Goal: Task Accomplishment & Management: Manage account settings

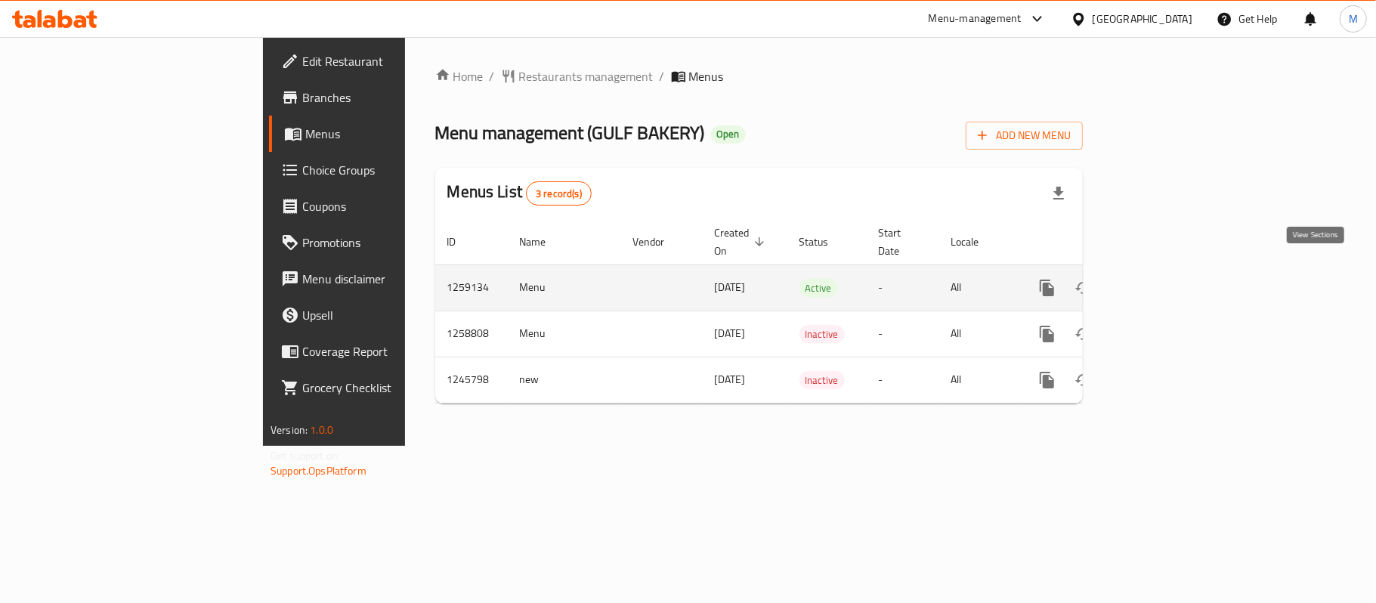
click at [1165, 279] on icon "enhanced table" at bounding box center [1156, 288] width 18 height 18
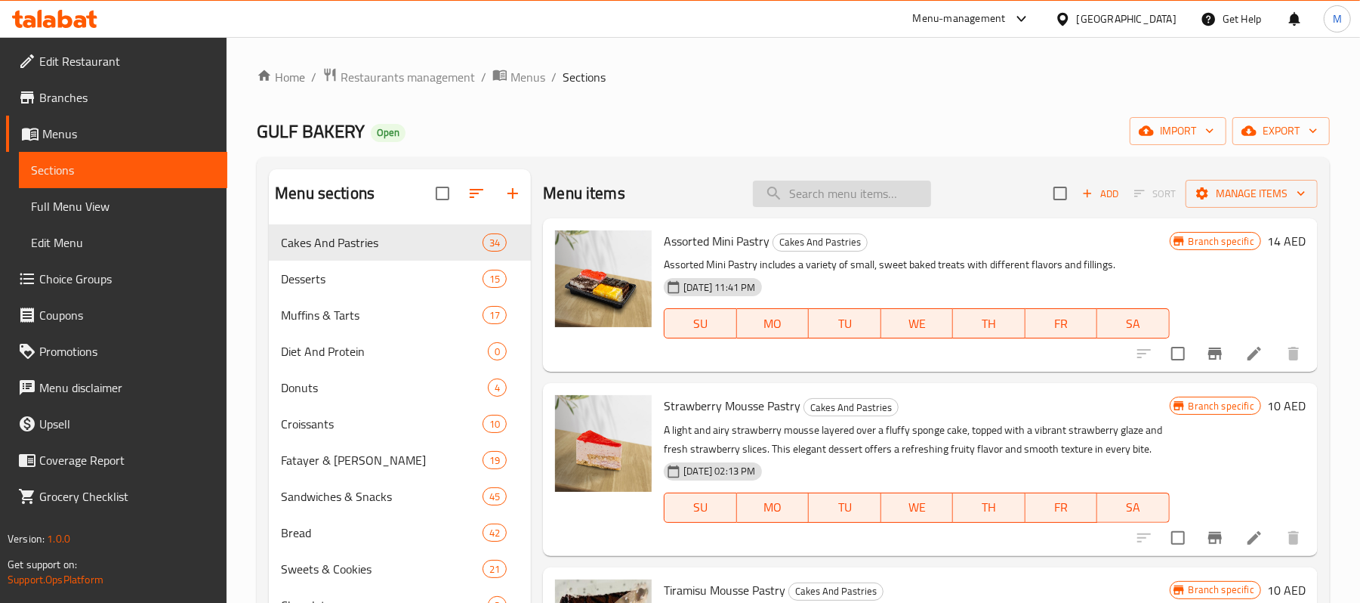
click at [777, 204] on input "search" at bounding box center [842, 194] width 178 height 26
paste input "Dubai Cake"
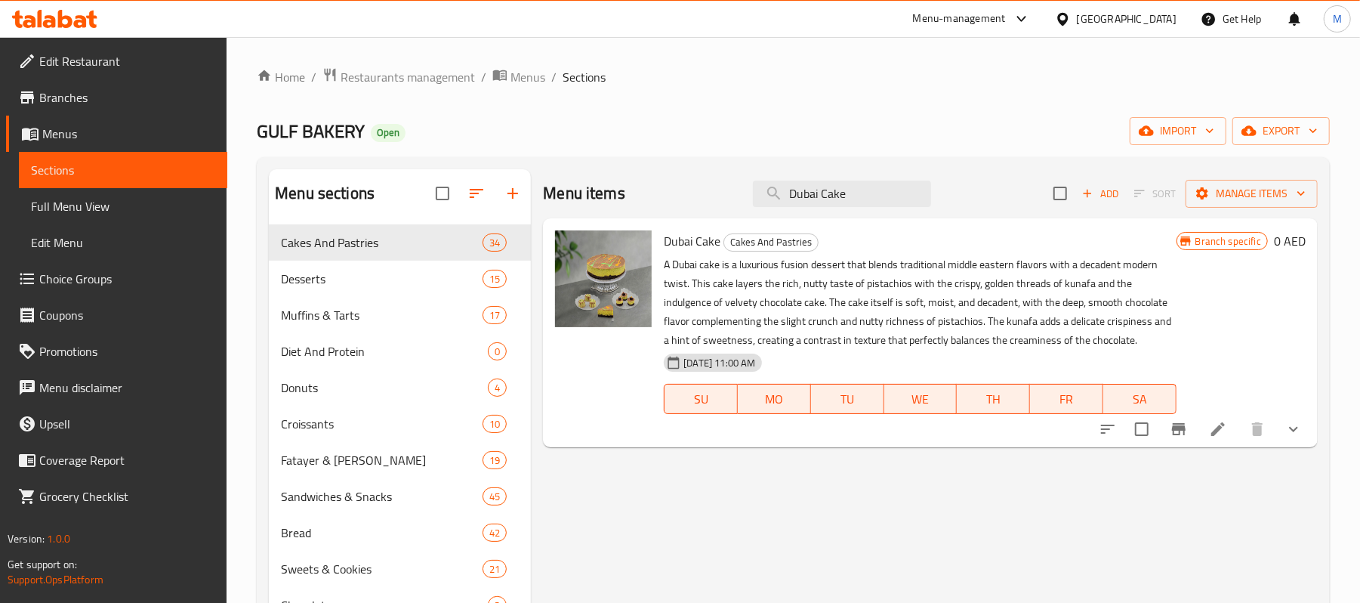
type input "Dubai Cake"
click at [1234, 429] on li at bounding box center [1218, 428] width 42 height 27
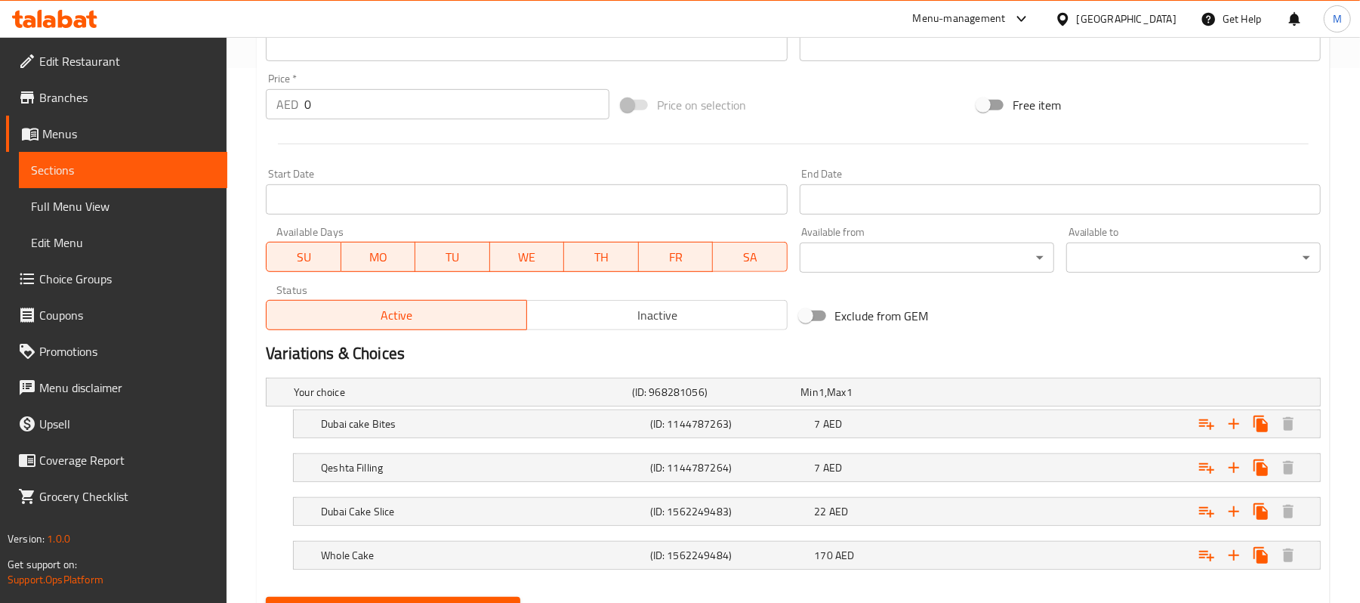
scroll to position [610, 0]
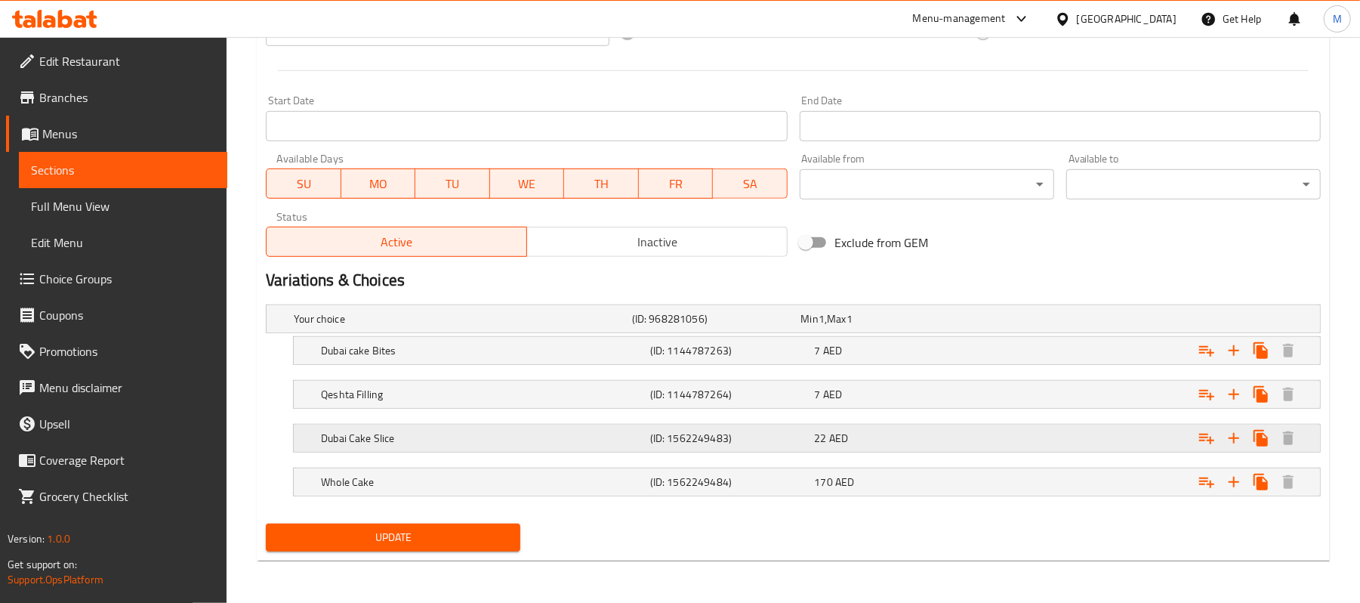
click at [638, 431] on h5 "Dubai Cake Slice" at bounding box center [482, 438] width 323 height 15
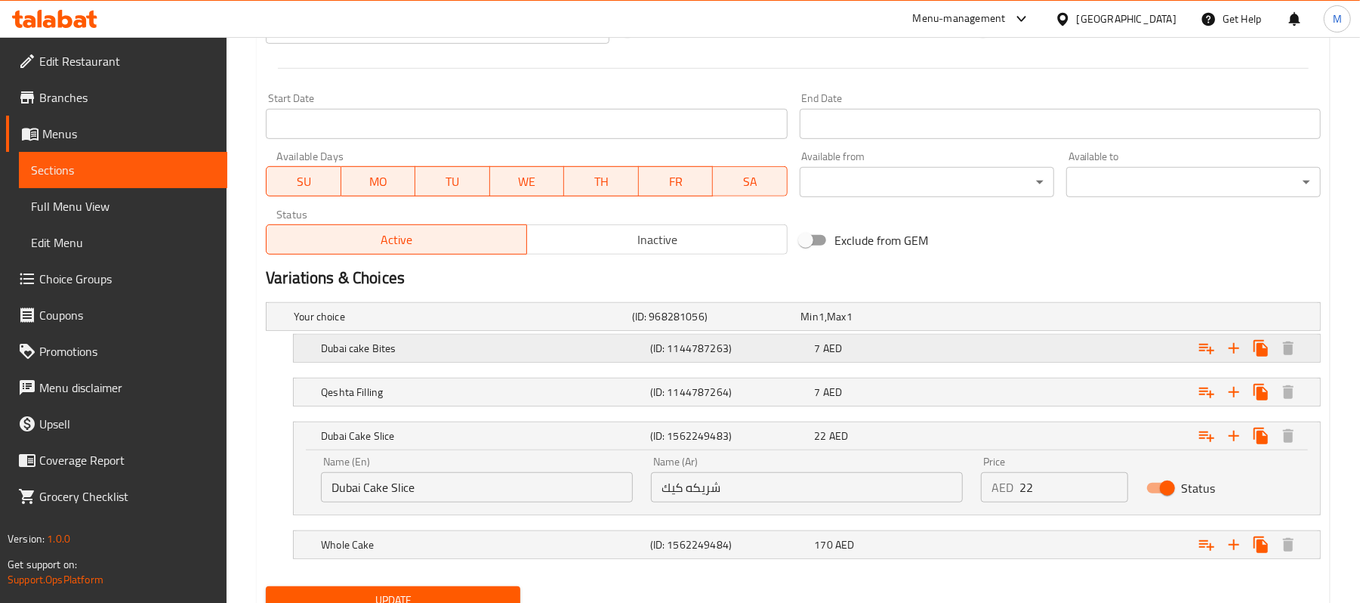
click at [650, 356] on h5 "(ID: 1144787263)" at bounding box center [729, 348] width 159 height 15
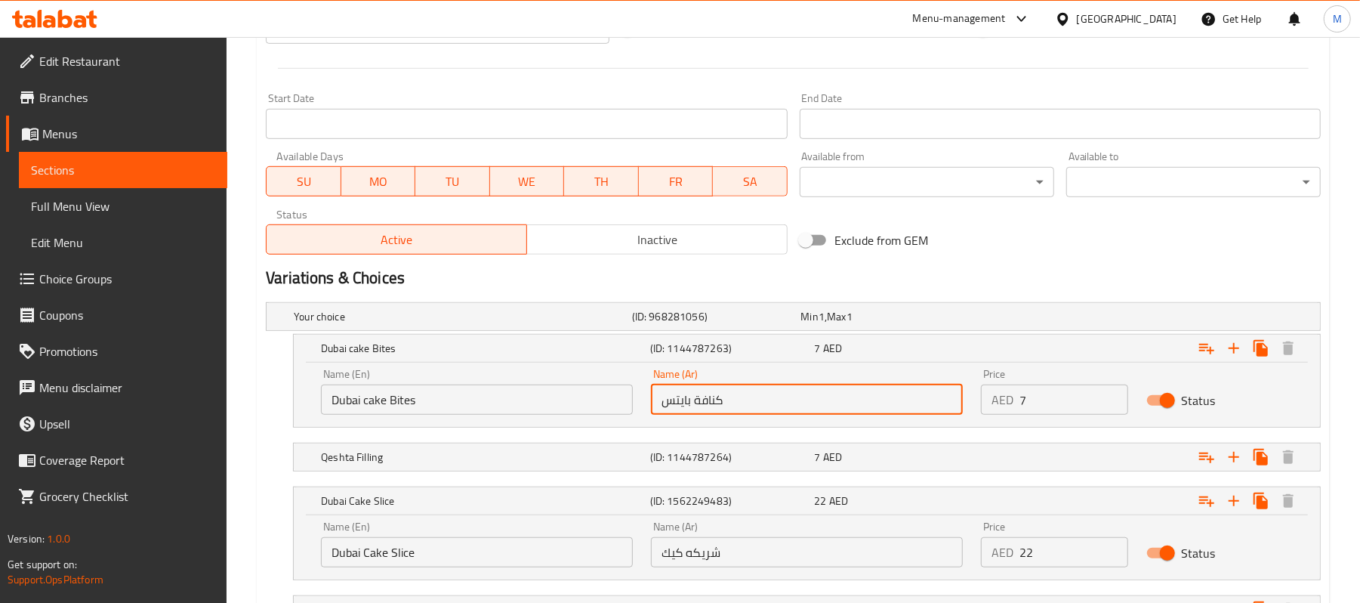
click at [792, 409] on input "كنافة بايتس" at bounding box center [807, 399] width 312 height 30
click at [497, 409] on input "Dubai cake Bites" at bounding box center [477, 399] width 312 height 30
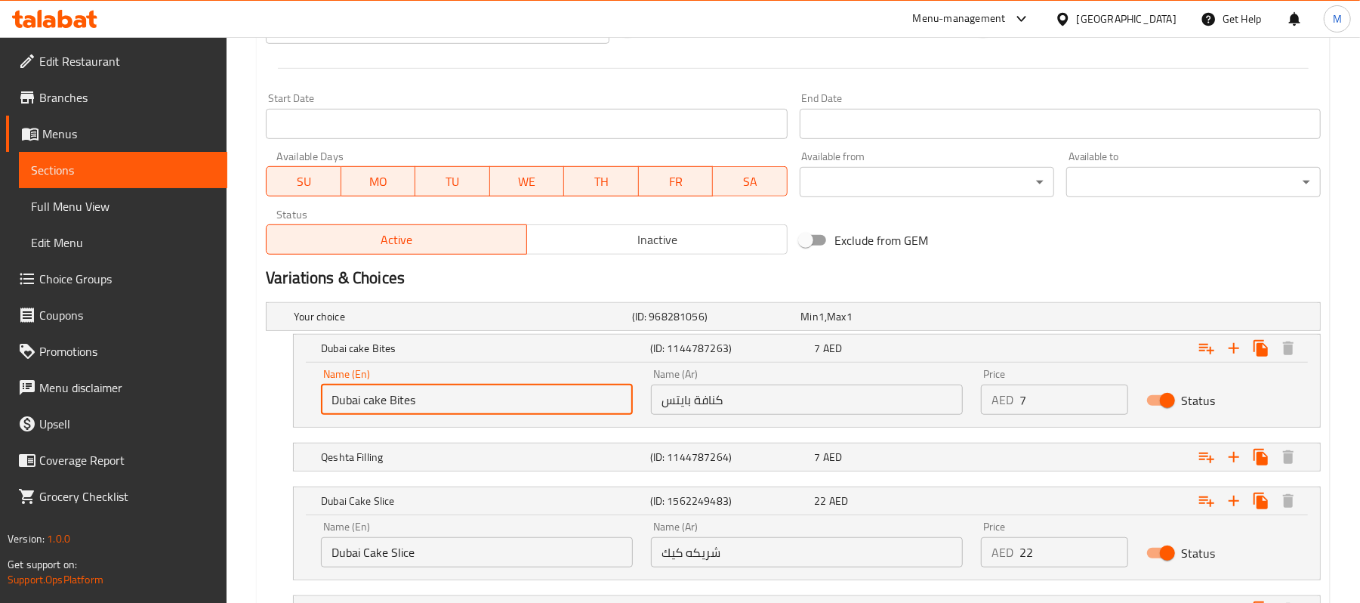
click at [774, 381] on div "Name (Ar) كنافة بايتس Name (Ar)" at bounding box center [807, 392] width 312 height 46
click at [784, 384] on div "Name (Ar) كنافة بايتس Name (Ar)" at bounding box center [807, 392] width 312 height 46
click at [795, 400] on input "كنافة بايتس" at bounding box center [807, 399] width 312 height 30
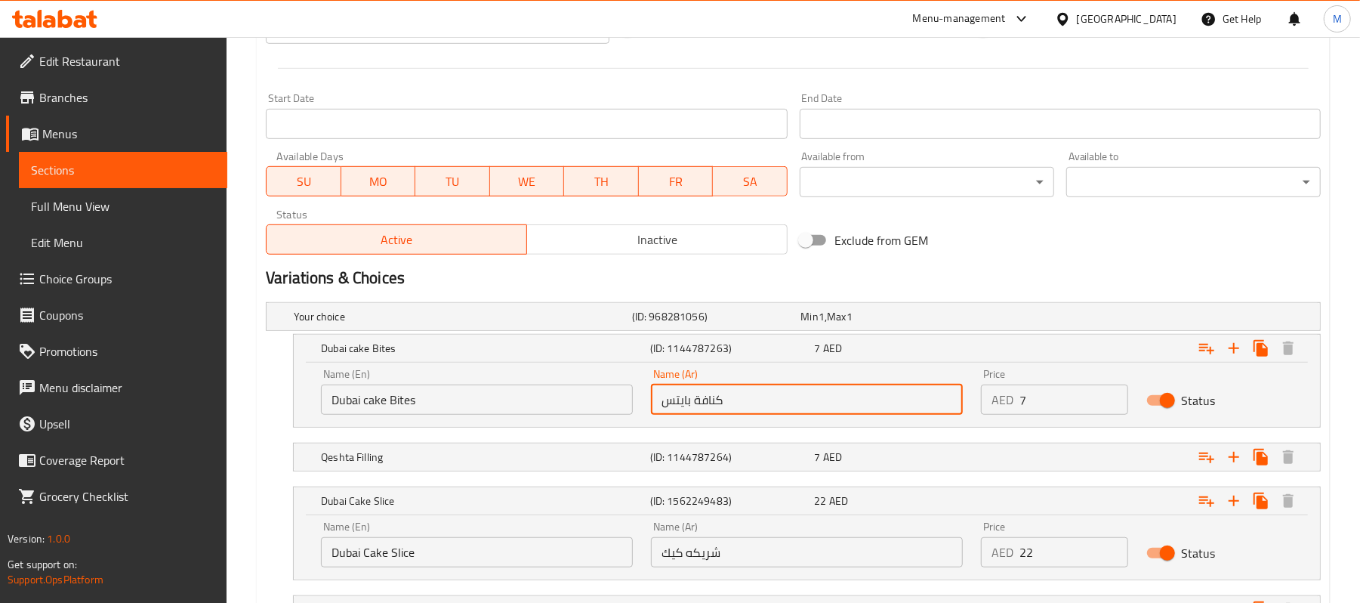
click at [814, 408] on input "كنافة بايتس" at bounding box center [807, 399] width 312 height 30
paste input "كة [GEOGRAPHIC_DATA]"
click at [725, 409] on input "كيكة دبي بايتس" at bounding box center [807, 399] width 312 height 30
click at [730, 403] on input "كيك دبي بايتس" at bounding box center [807, 399] width 312 height 30
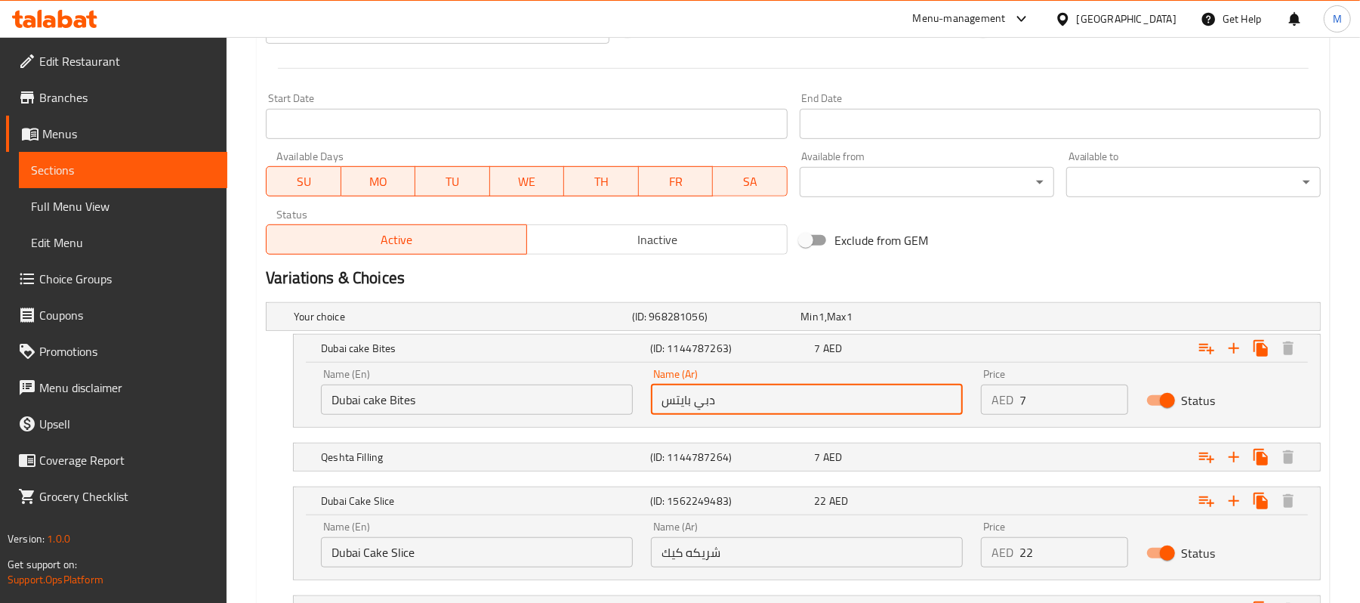
click at [693, 406] on input "دبي بايتس" at bounding box center [807, 399] width 312 height 30
paste input "كيك"
click at [721, 402] on input "دبيكيك بايتس" at bounding box center [807, 399] width 312 height 30
click at [771, 408] on input "دبي كيك بايتس" at bounding box center [807, 399] width 312 height 30
click at [901, 400] on input "دبي كيك بايتس" at bounding box center [807, 399] width 312 height 30
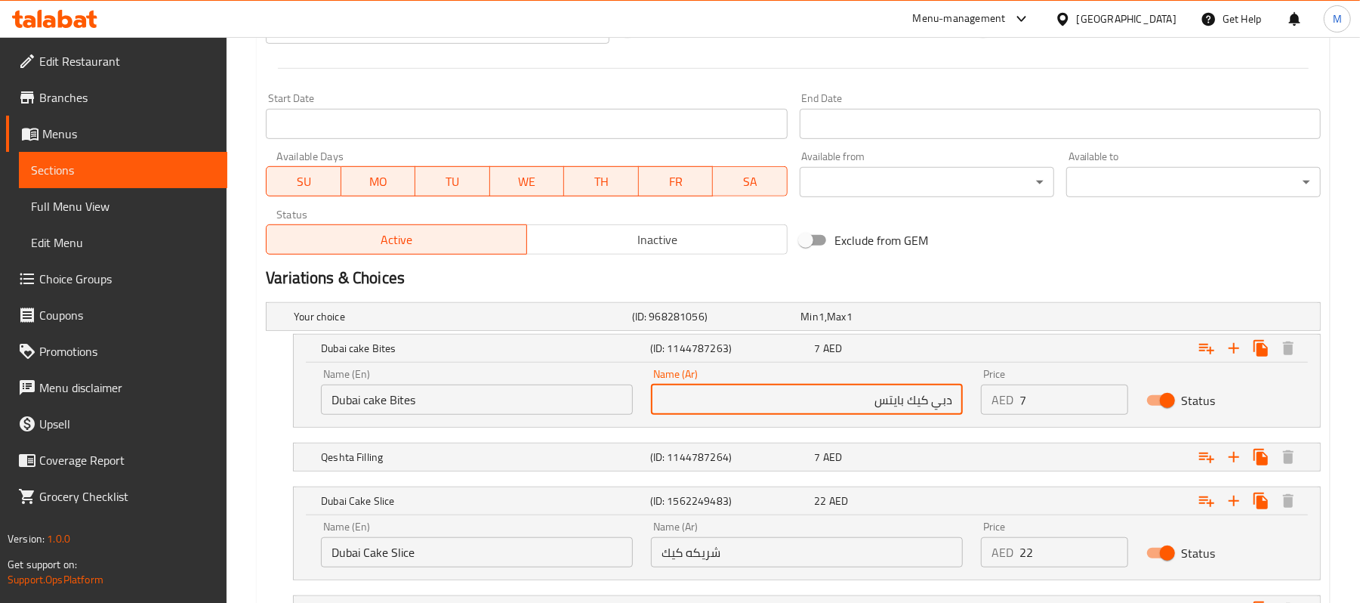
click at [926, 403] on input "دبي كيك بايتس" at bounding box center [807, 399] width 312 height 30
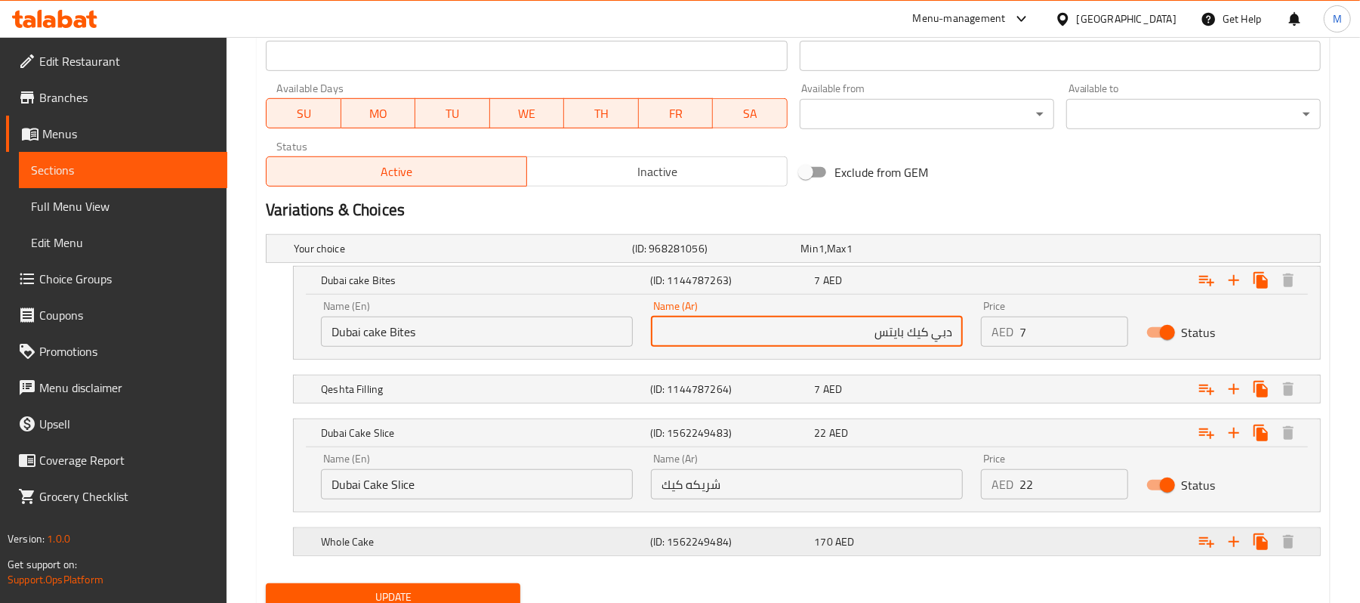
scroll to position [740, 0]
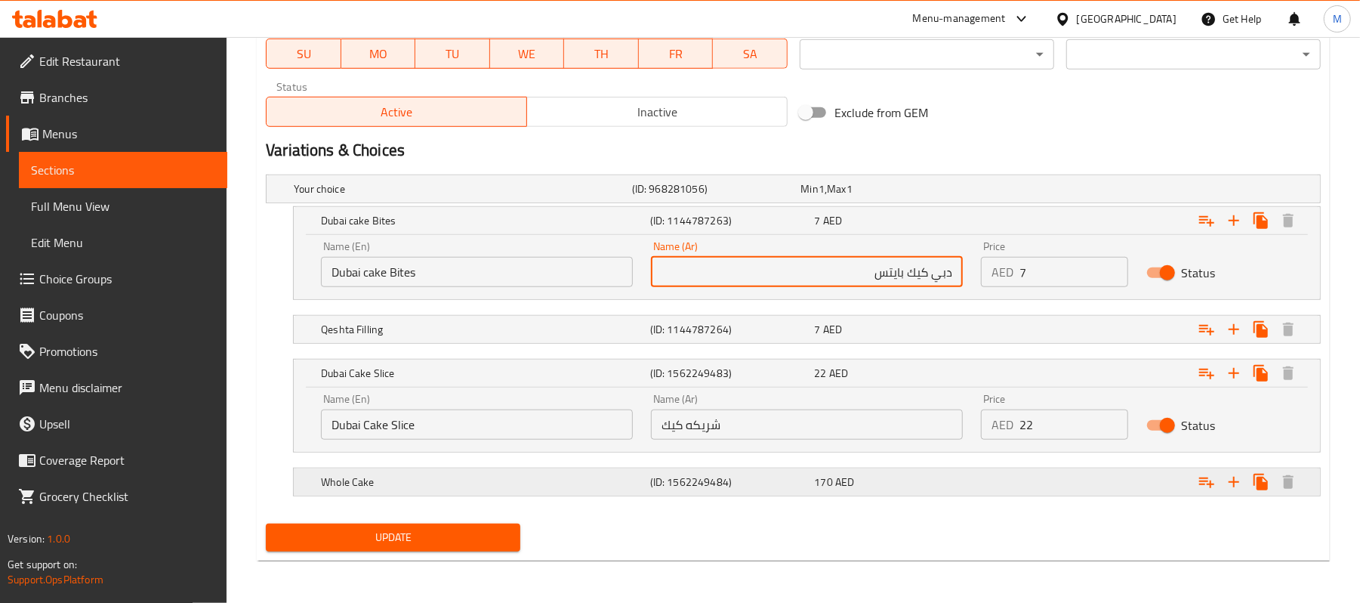
type input "دبي كيك بايتس"
click at [756, 477] on h5 "(ID: 1562249484)" at bounding box center [729, 481] width 159 height 15
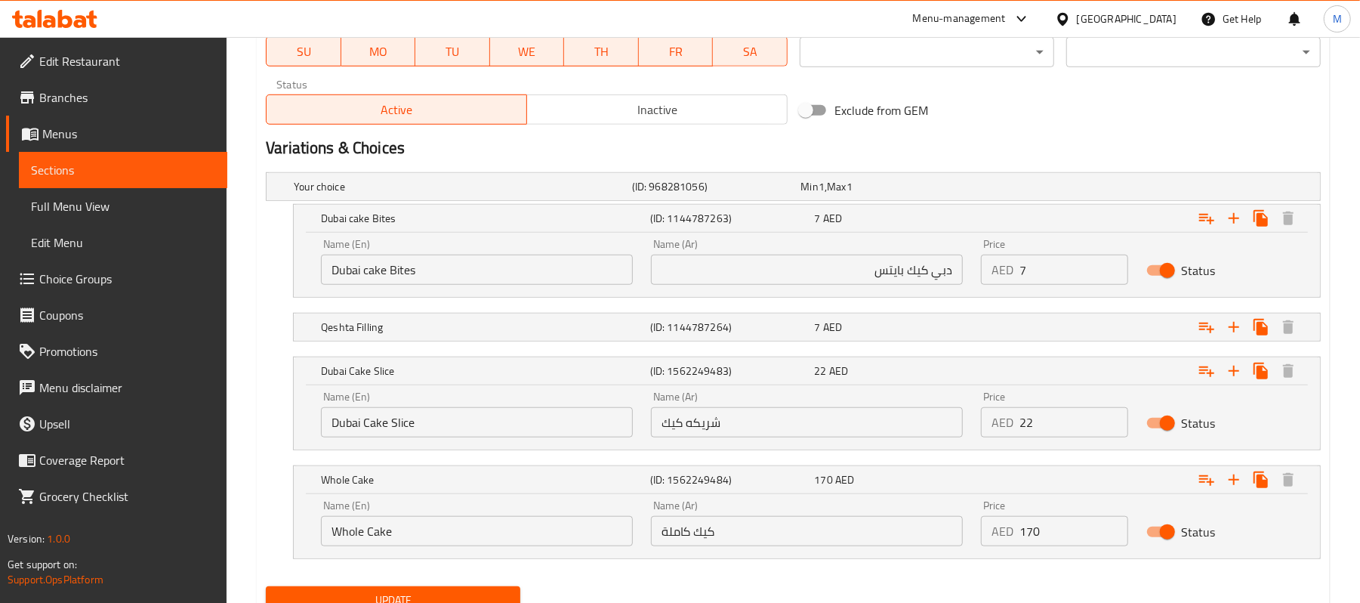
click at [530, 424] on input "Dubai Cake Slice" at bounding box center [477, 422] width 312 height 30
click at [831, 429] on input "شريكه كيك" at bounding box center [807, 422] width 312 height 30
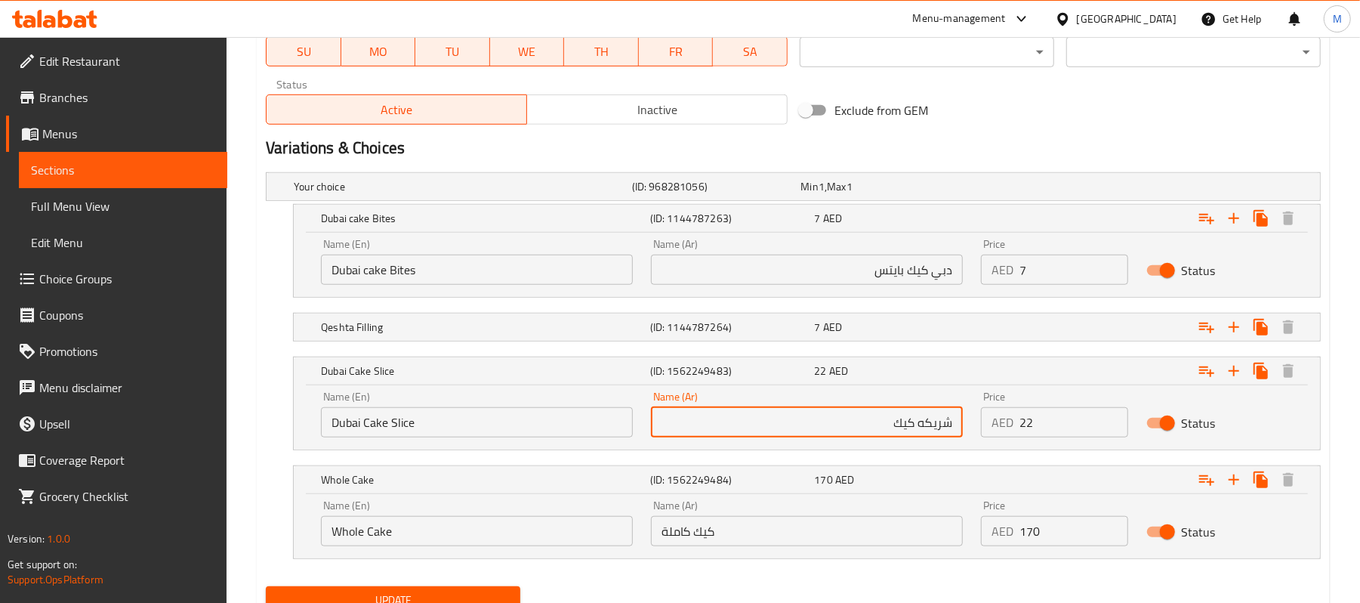
click at [508, 433] on input "Dubai Cake Slice" at bounding box center [477, 422] width 312 height 30
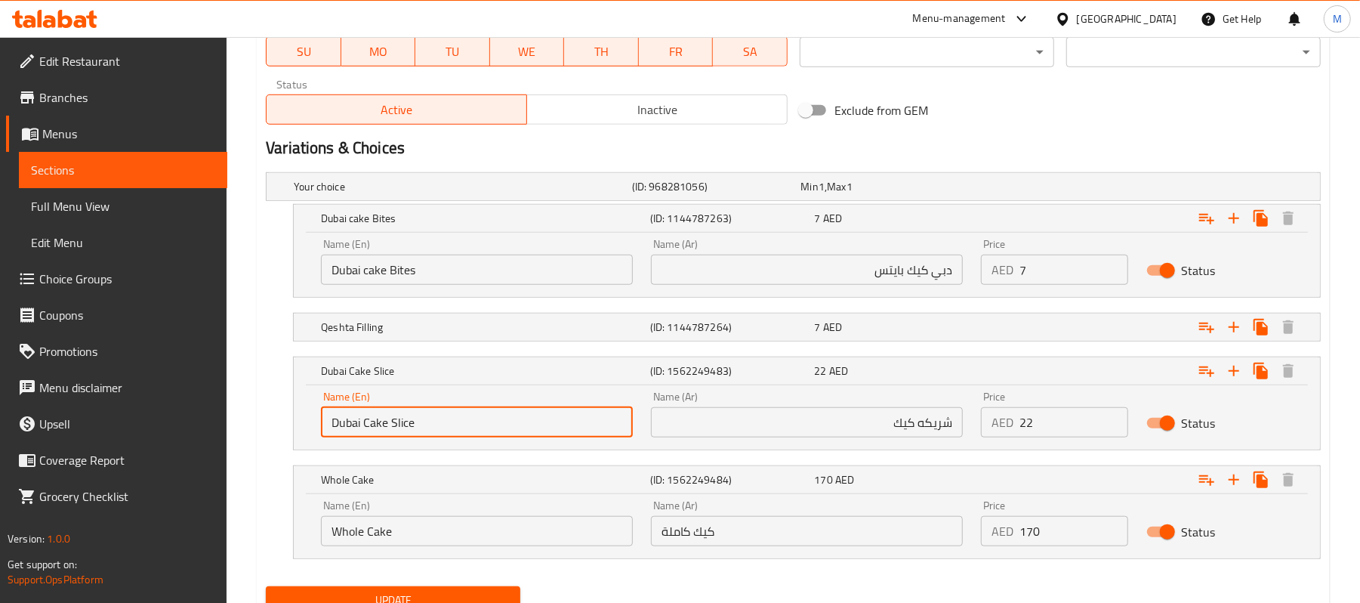
click at [938, 421] on input "شريكه كيك" at bounding box center [807, 422] width 312 height 30
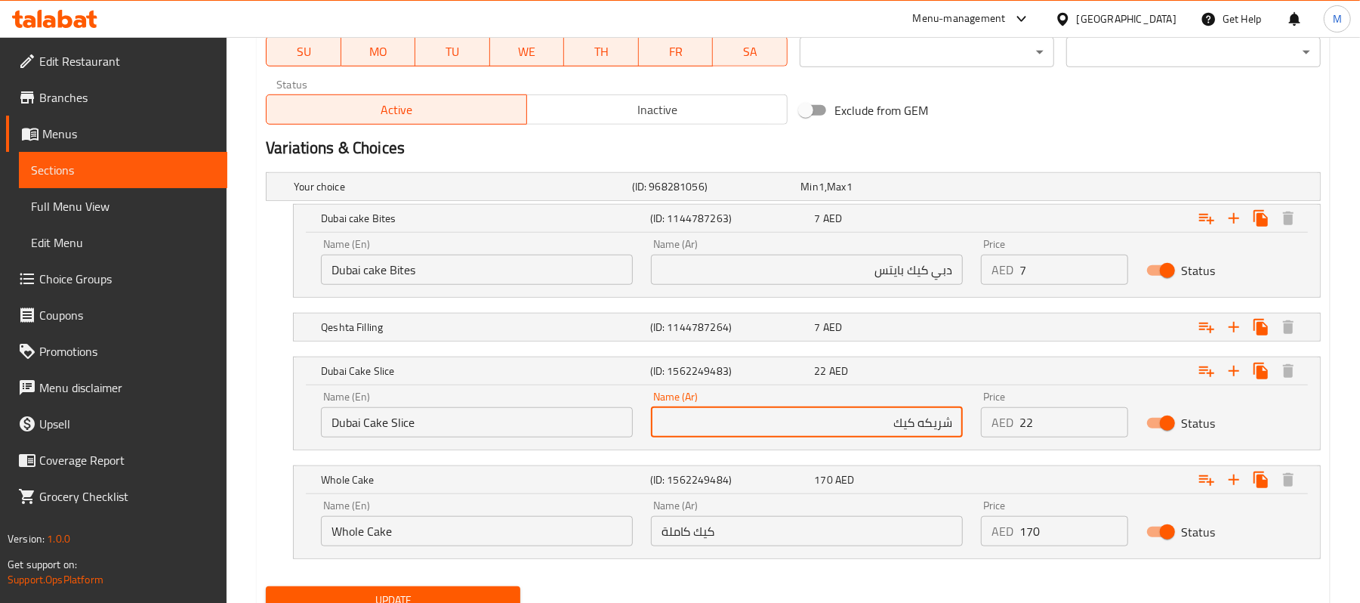
paste input "حة كعكة دبي"
click at [910, 275] on input "دبي كيك بايتس" at bounding box center [807, 270] width 312 height 30
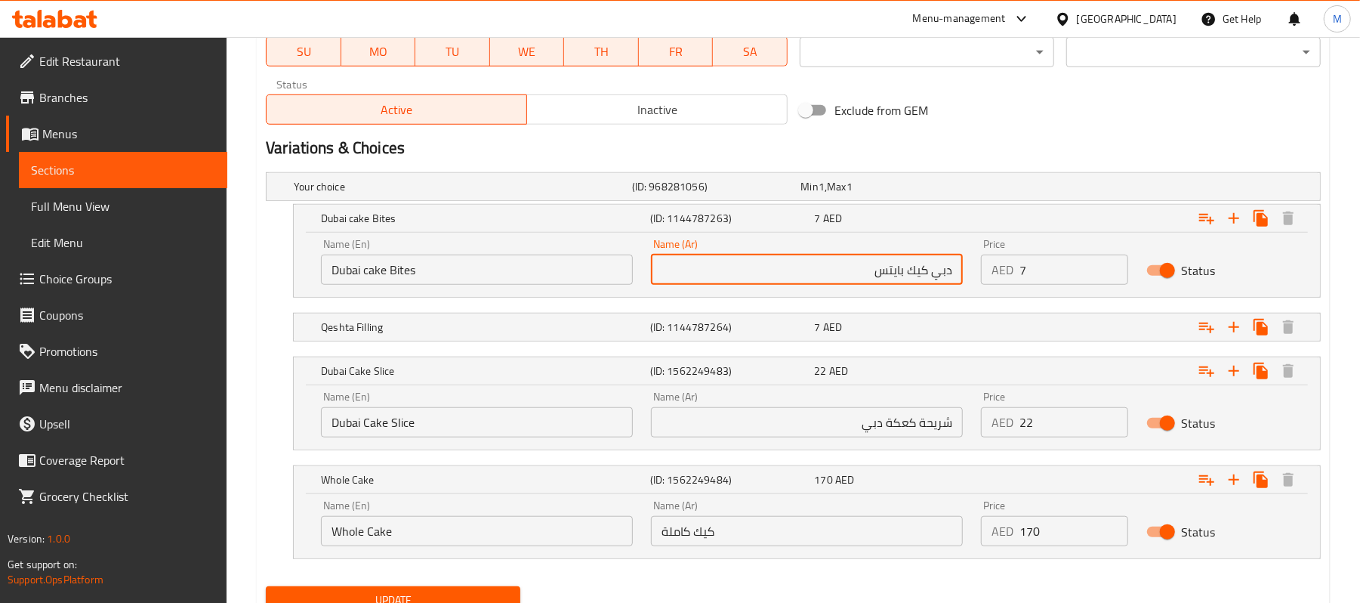
click at [910, 275] on input "دبي كيك بايتس" at bounding box center [807, 270] width 312 height 30
click at [923, 266] on input "دبي كيك بايتس" at bounding box center [807, 270] width 312 height 30
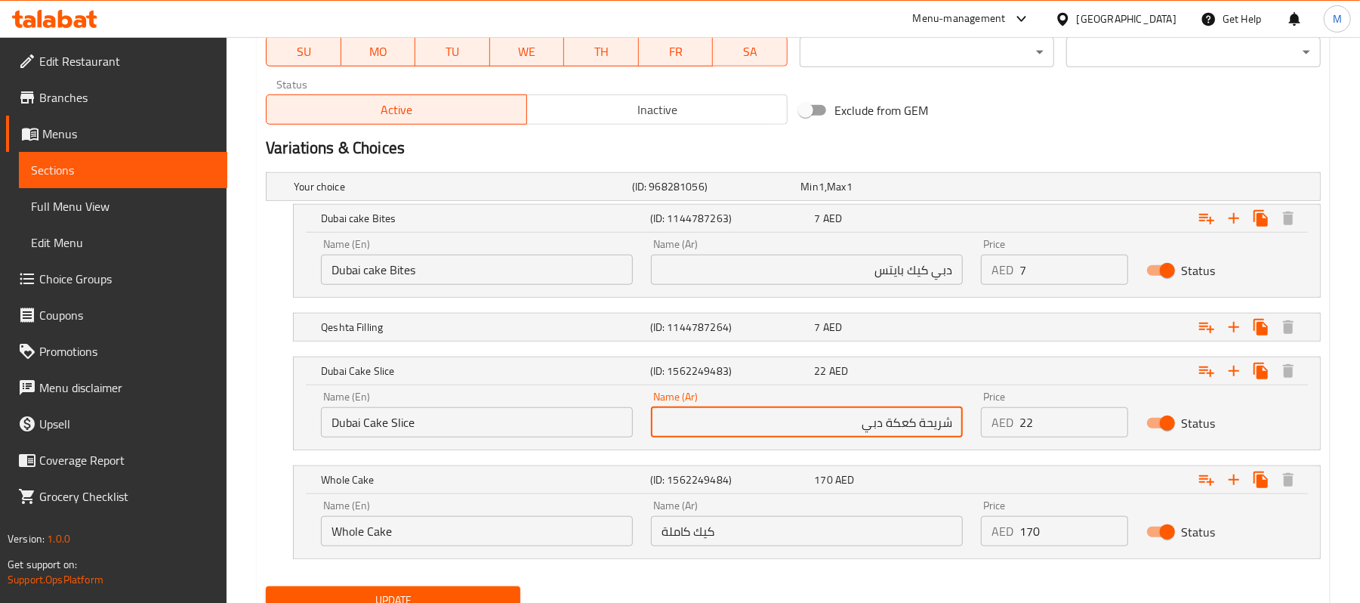
click at [898, 423] on input "شريحة كعكة دبي" at bounding box center [807, 422] width 312 height 30
paste input "يك"
type input "شريحة كيك دبي"
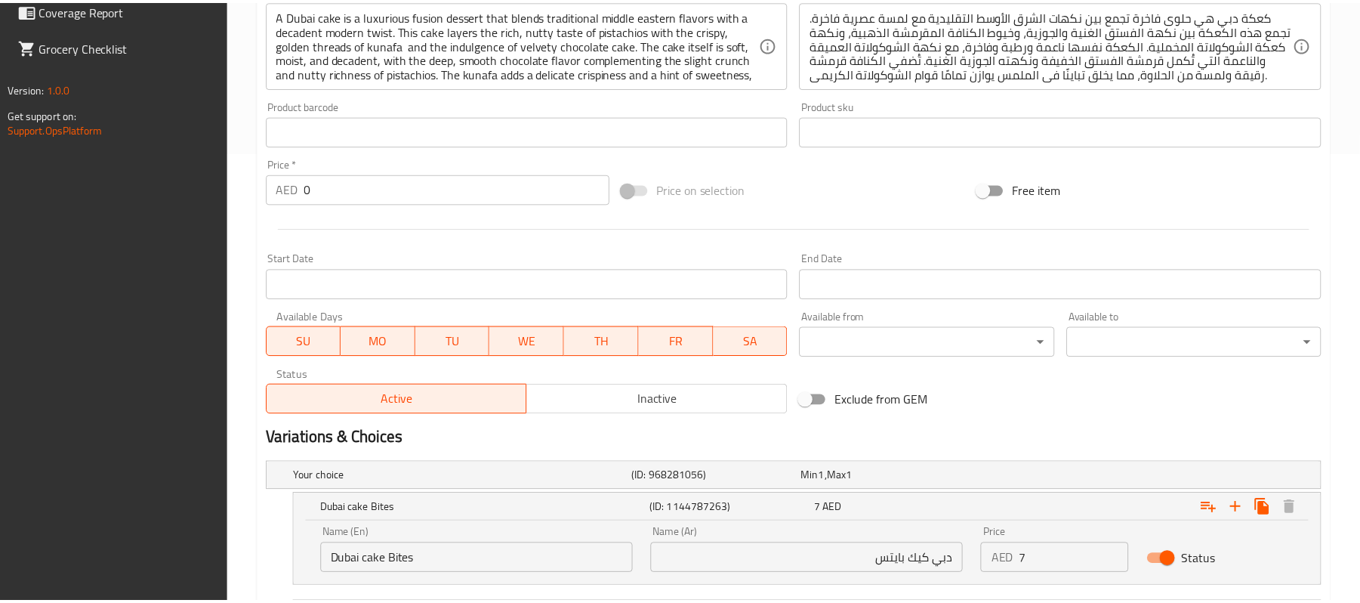
scroll to position [805, 0]
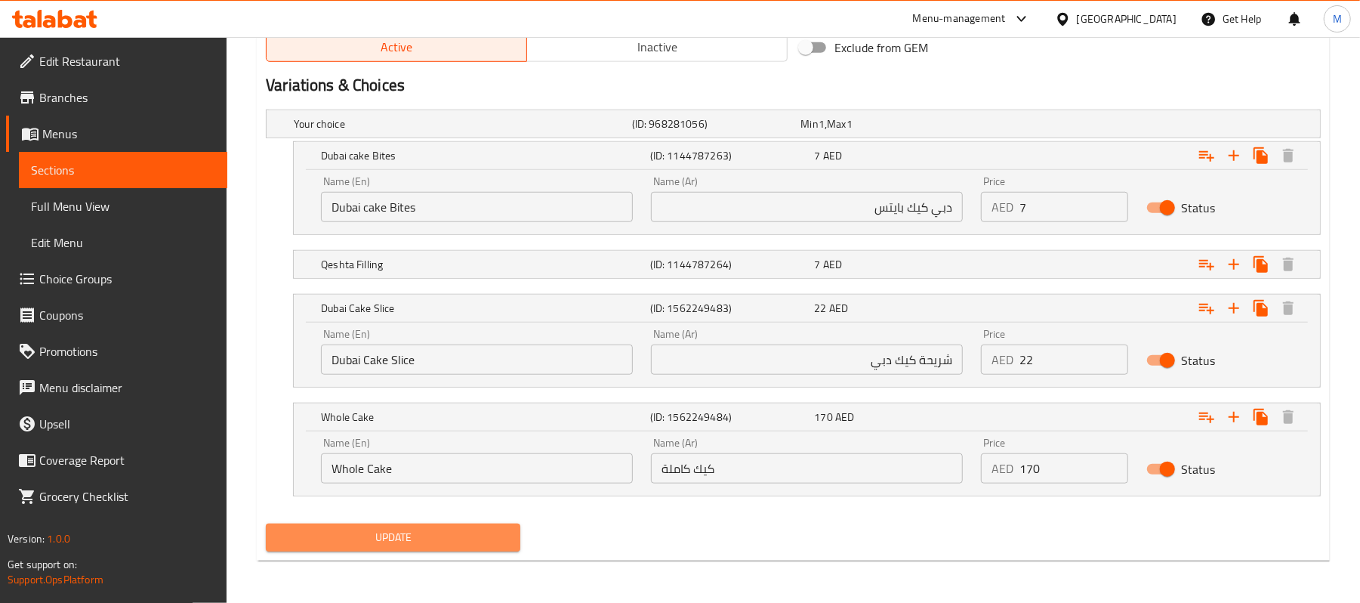
click at [435, 538] on span "Update" at bounding box center [393, 537] width 230 height 19
